Goal: Task Accomplishment & Management: Use online tool/utility

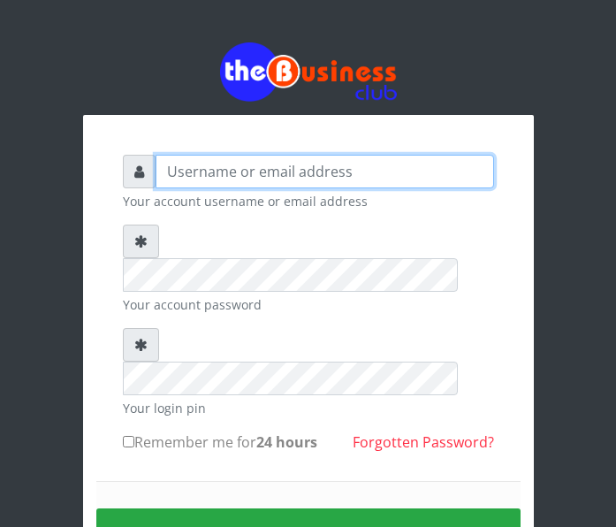
drag, startPoint x: 0, startPoint y: 0, endPoint x: 218, endPoint y: 172, distance: 277.8
click at [218, 172] on input "text" at bounding box center [325, 172] width 339 height 34
type input "foladecency@yahoo.com"
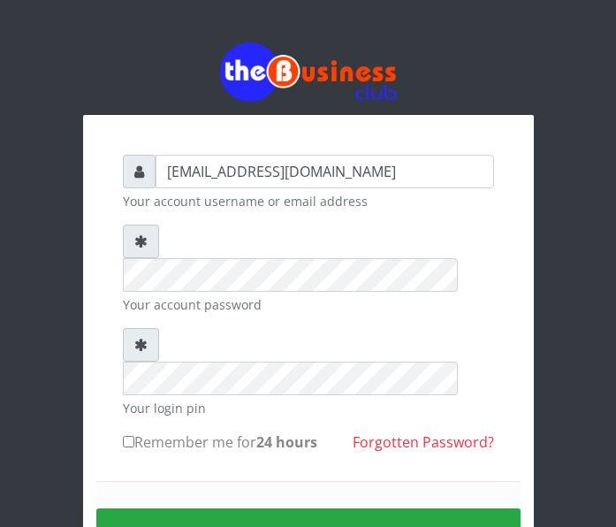
click at [129, 436] on input "Remember me for 24 hours" at bounding box center [128, 441] width 11 height 11
checkbox input "true"
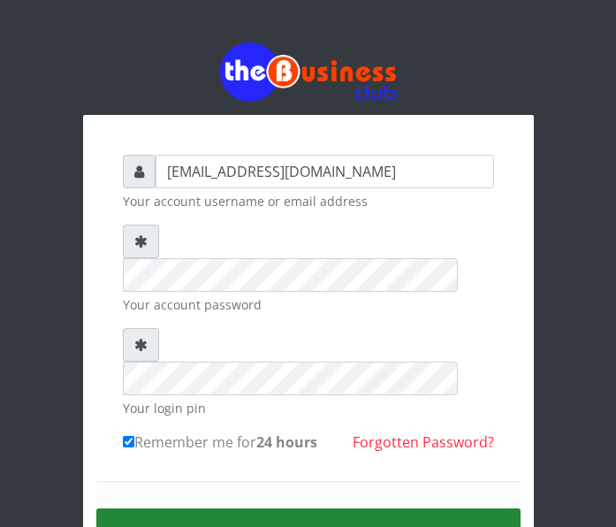
click at [215, 509] on button "Sign in" at bounding box center [308, 531] width 425 height 45
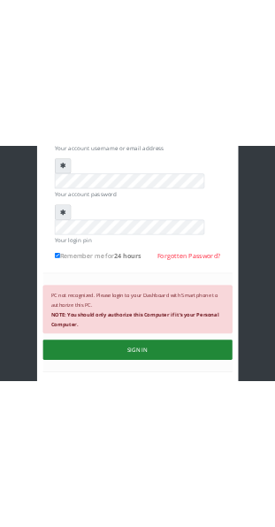
scroll to position [199, 0]
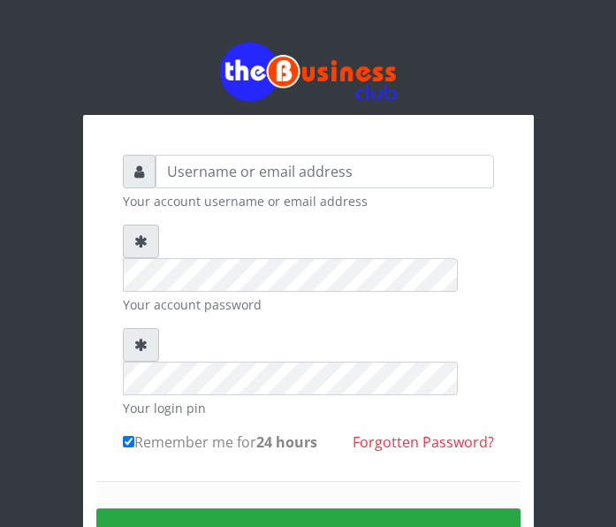
scroll to position [103, 0]
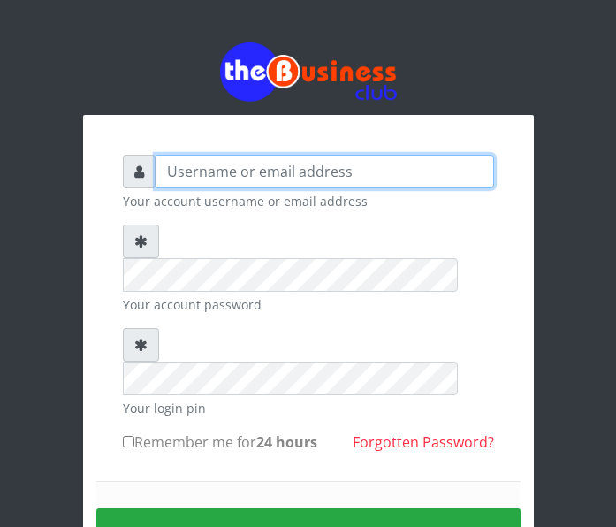
click at [188, 176] on input "text" at bounding box center [325, 172] width 339 height 34
click at [306, 241] on form "Your account username or email address Your account password Your login pin Rem…" at bounding box center [308, 389] width 371 height 469
type input "foladecency@yahoo.com"
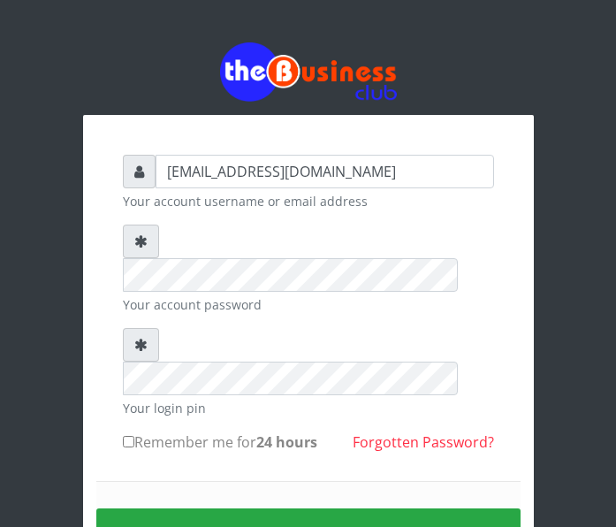
click at [129, 436] on input "Remember me for 24 hours" at bounding box center [128, 441] width 11 height 11
checkbox input "true"
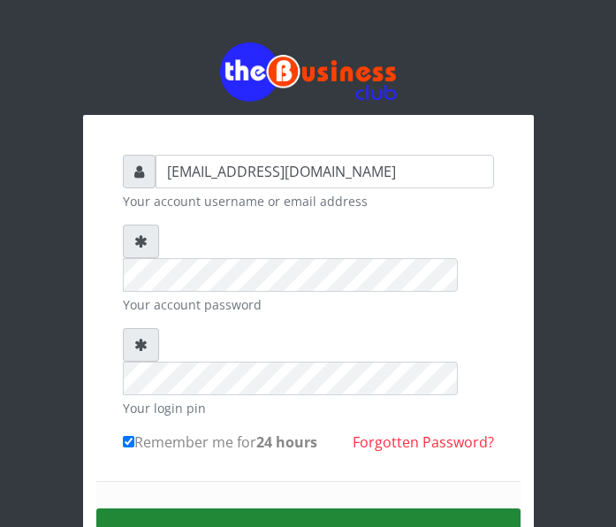
click at [272, 509] on button "Sign in" at bounding box center [308, 531] width 425 height 45
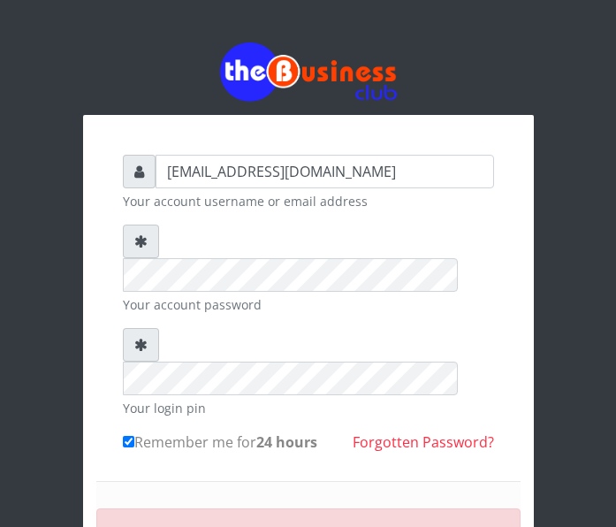
click at [420, 32] on div "foladecency@yahoo.com Your account username or email address Your account passw…" at bounding box center [309, 409] width 478 height 819
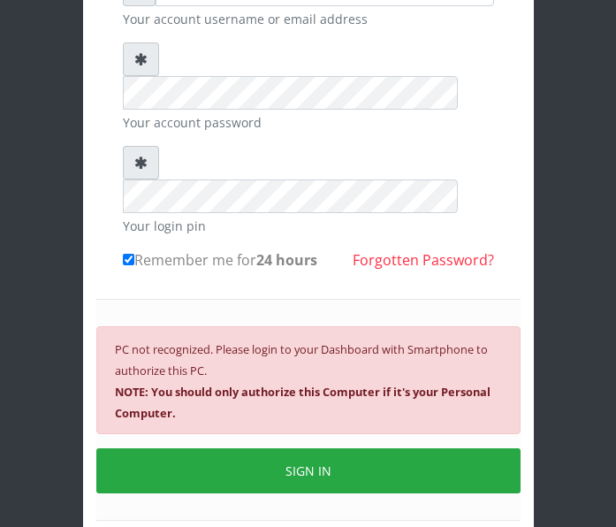
scroll to position [186, 0]
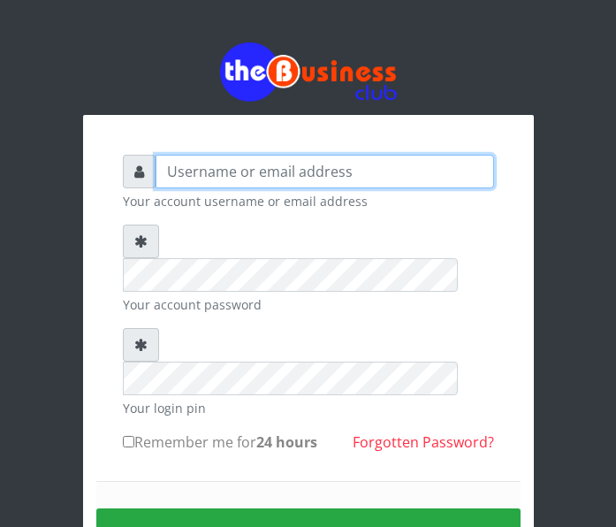
type input "[EMAIL_ADDRESS][DOMAIN_NAME]"
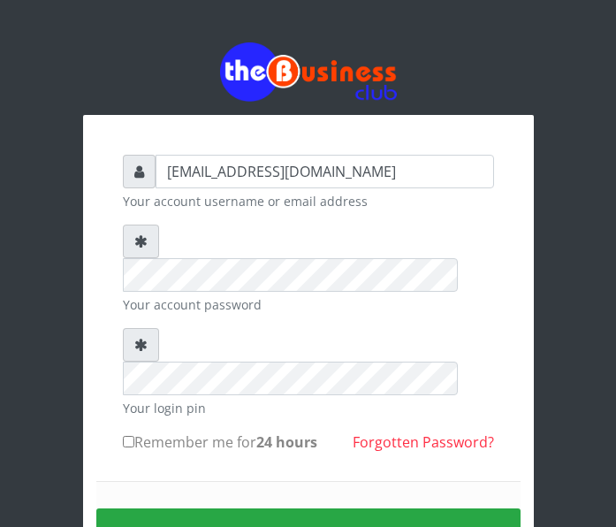
click at [126, 436] on input "Remember me for 24 hours" at bounding box center [128, 441] width 11 height 11
checkbox input "true"
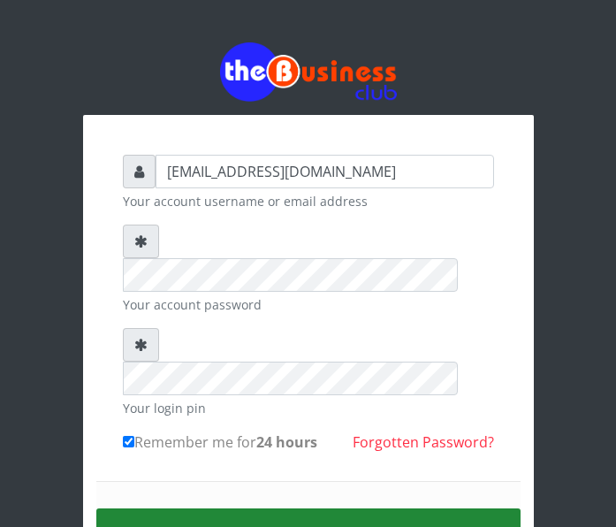
click at [226, 509] on button "Sign in" at bounding box center [308, 531] width 425 height 45
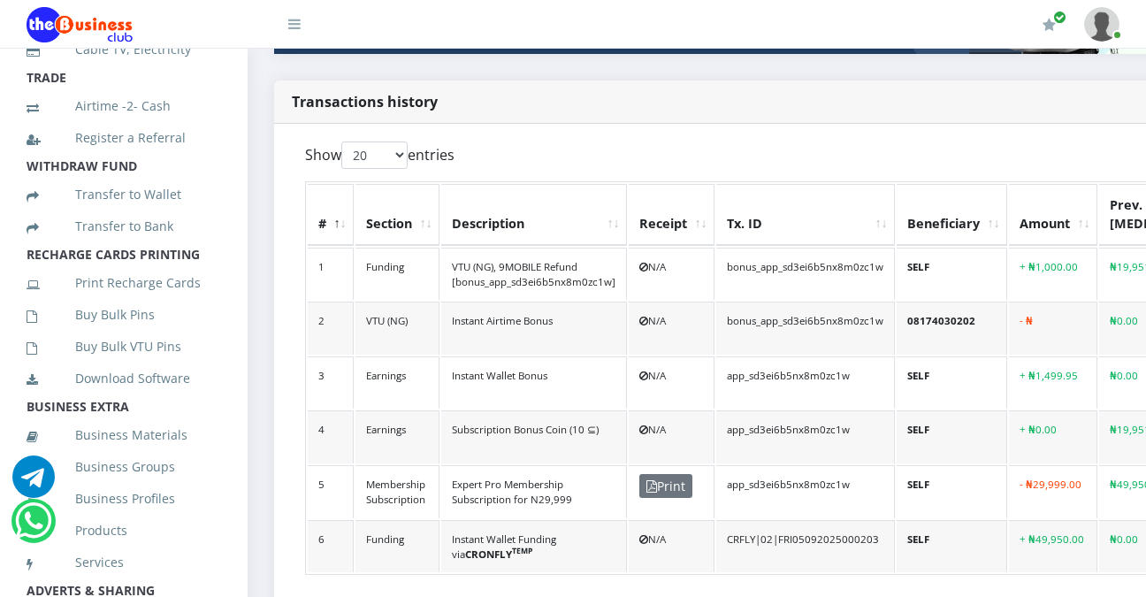
scroll to position [298, 0]
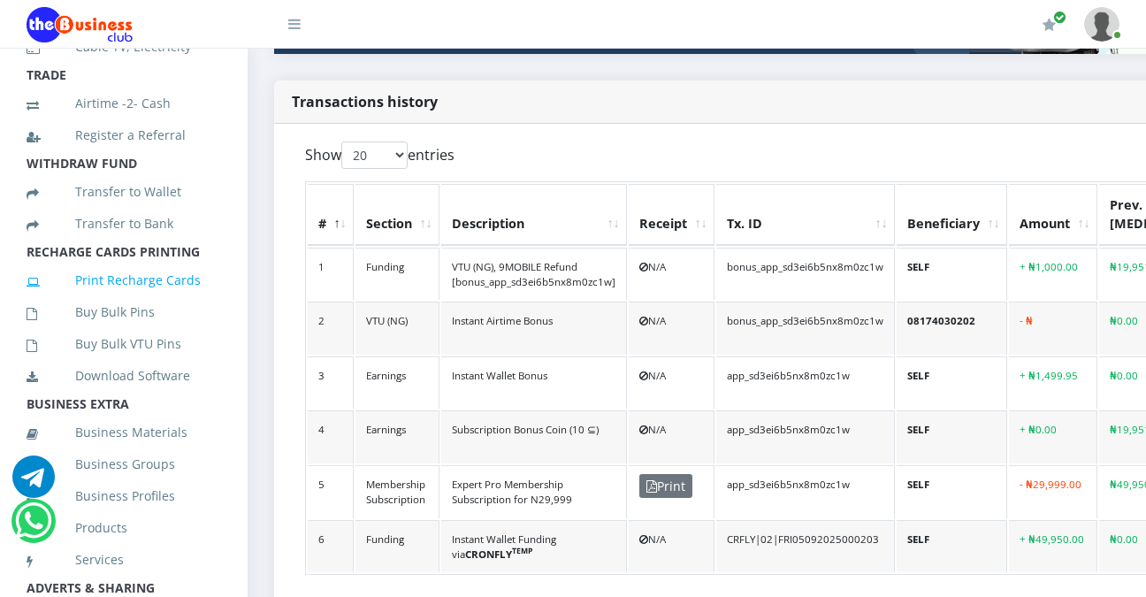
click at [171, 301] on link "Print Recharge Cards" at bounding box center [124, 280] width 195 height 41
